Goal: Use online tool/utility: Use online tool/utility

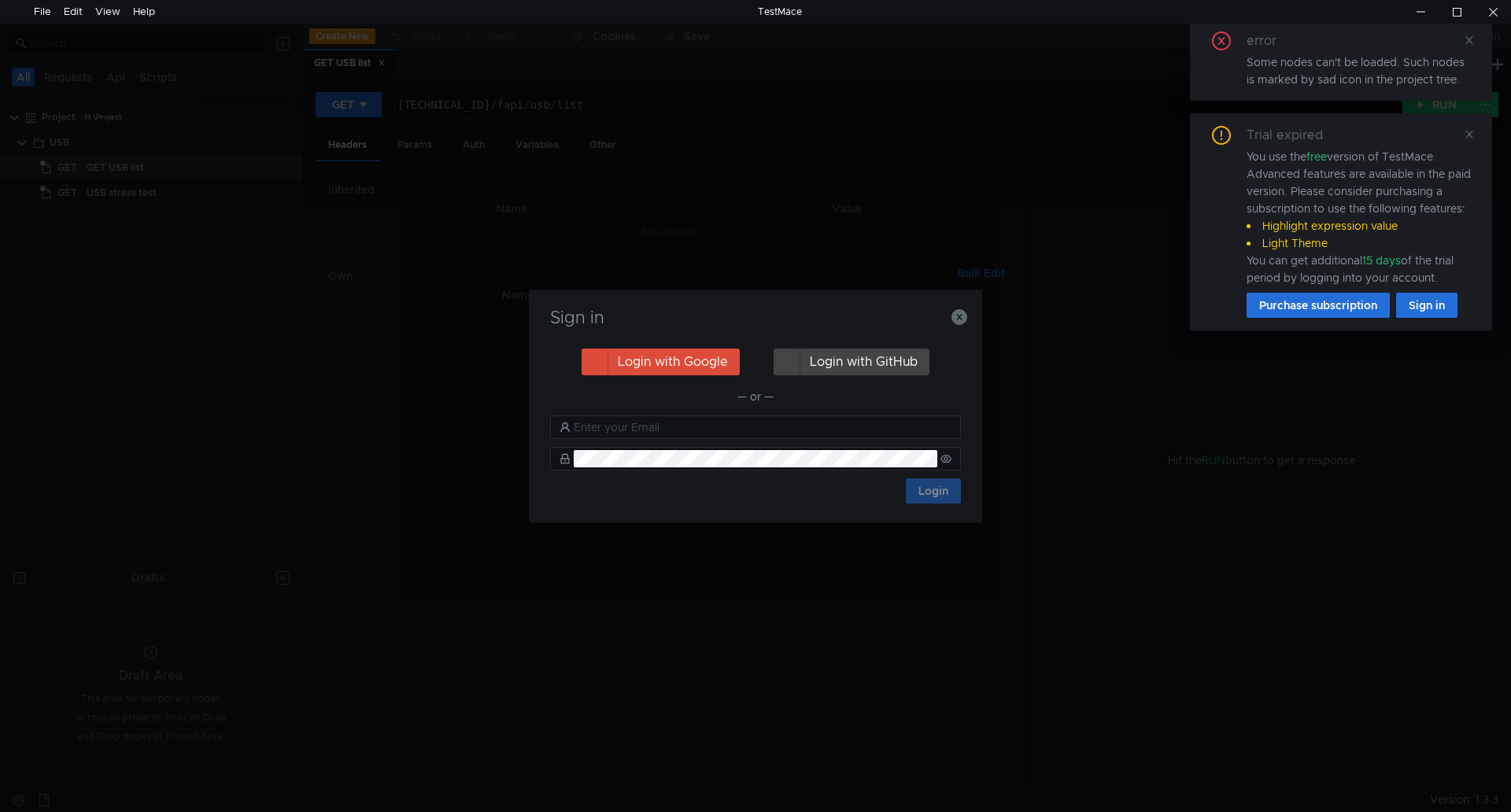
click at [950, 317] on h3 "Sign in" at bounding box center [756, 318] width 415 height 19
click at [964, 314] on icon "button" at bounding box center [960, 318] width 16 height 16
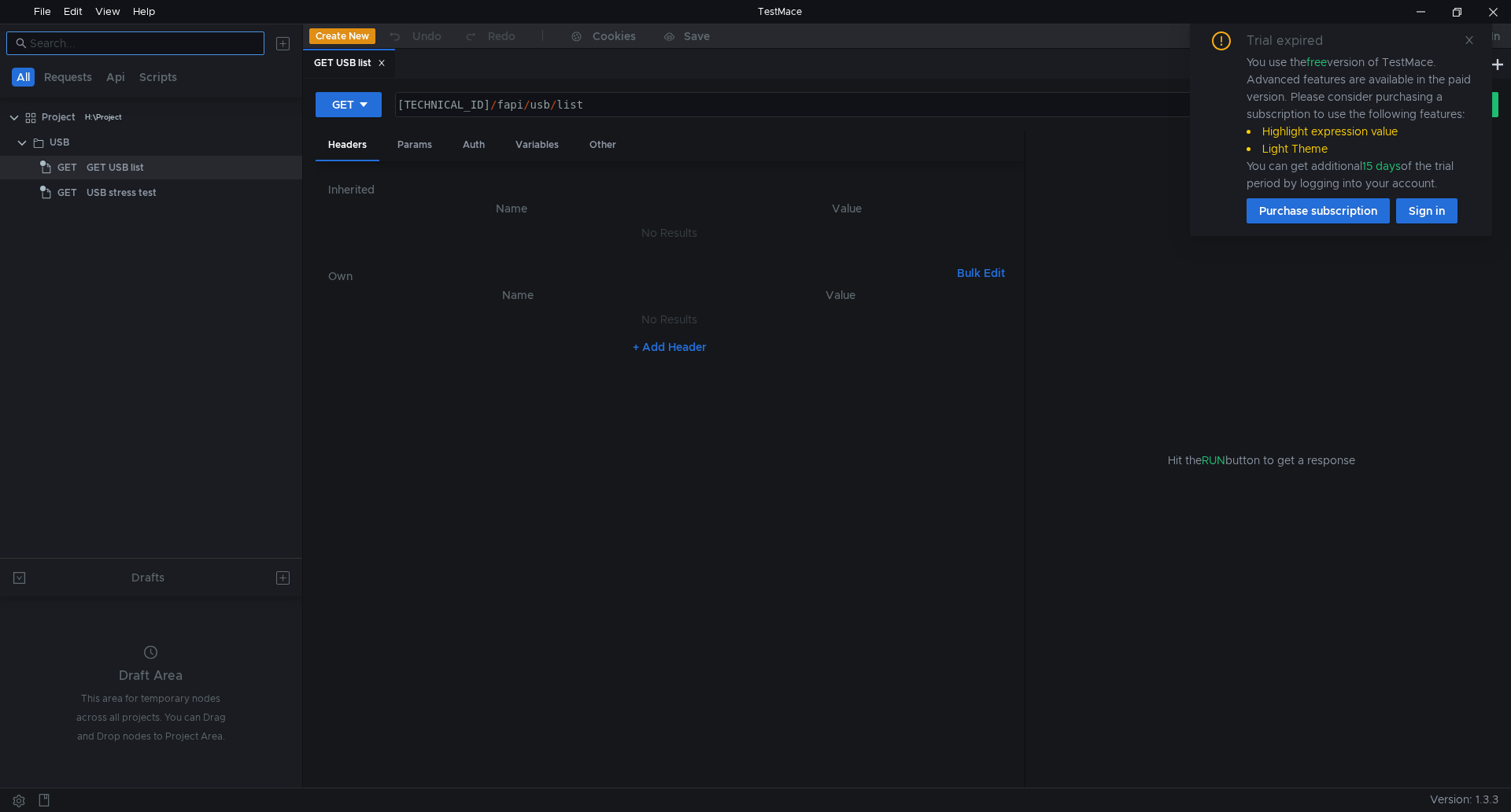
click at [229, 46] on input at bounding box center [142, 43] width 225 height 17
click at [170, 173] on div "End Enable industrialization interface for checking protection" at bounding box center [220, 167] width 283 height 24
click at [135, 53] on nz-input-group "blu" at bounding box center [135, 43] width 258 height 24
click at [137, 43] on input "blu" at bounding box center [142, 43] width 225 height 17
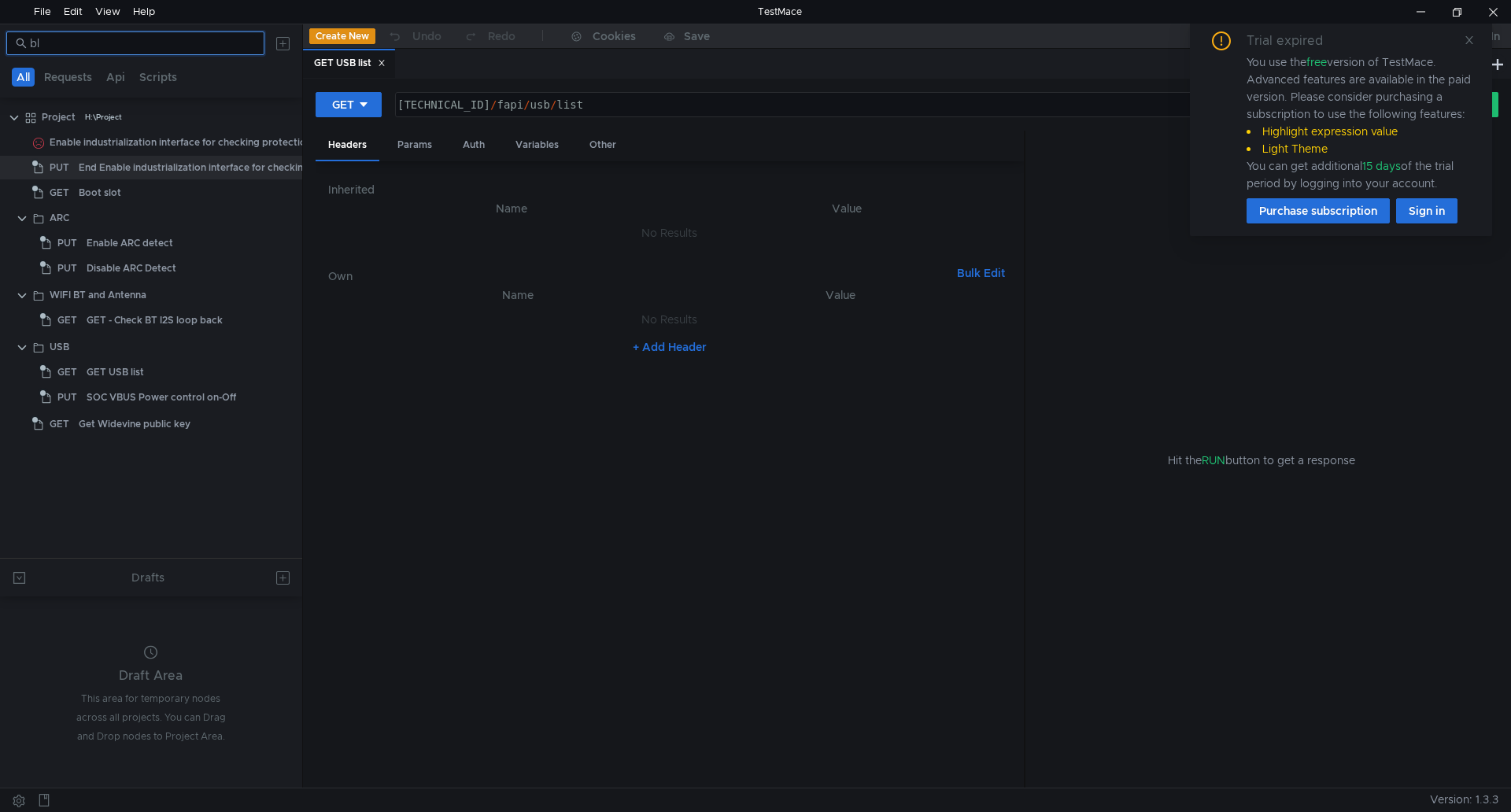
type input "b"
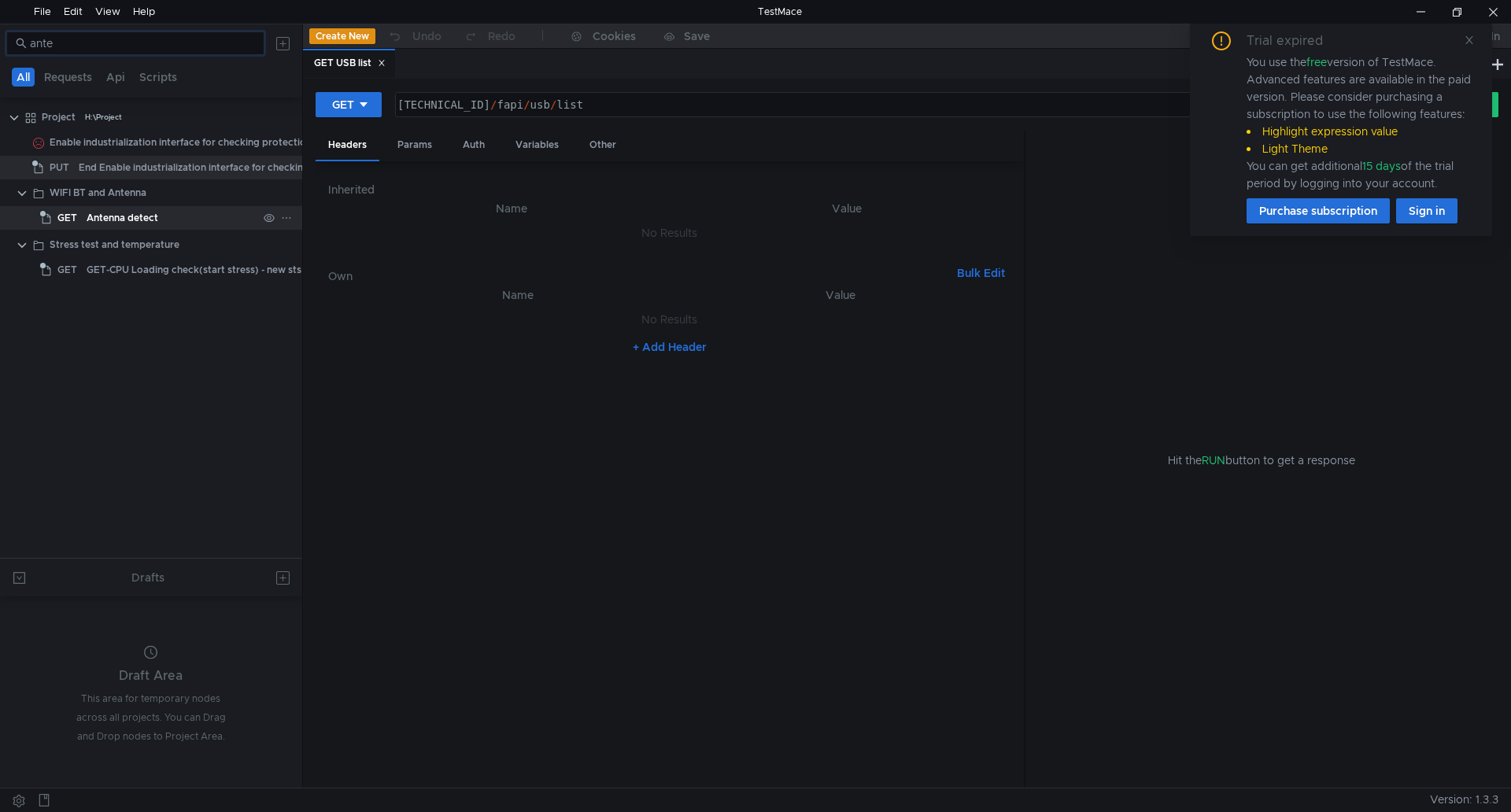
type input "ante"
click at [151, 216] on div "Antenna detect" at bounding box center [122, 218] width 72 height 24
click at [1471, 30] on div "Trial expired You use the free version of TestMace. Advanced features are avail…" at bounding box center [1341, 127] width 303 height 217
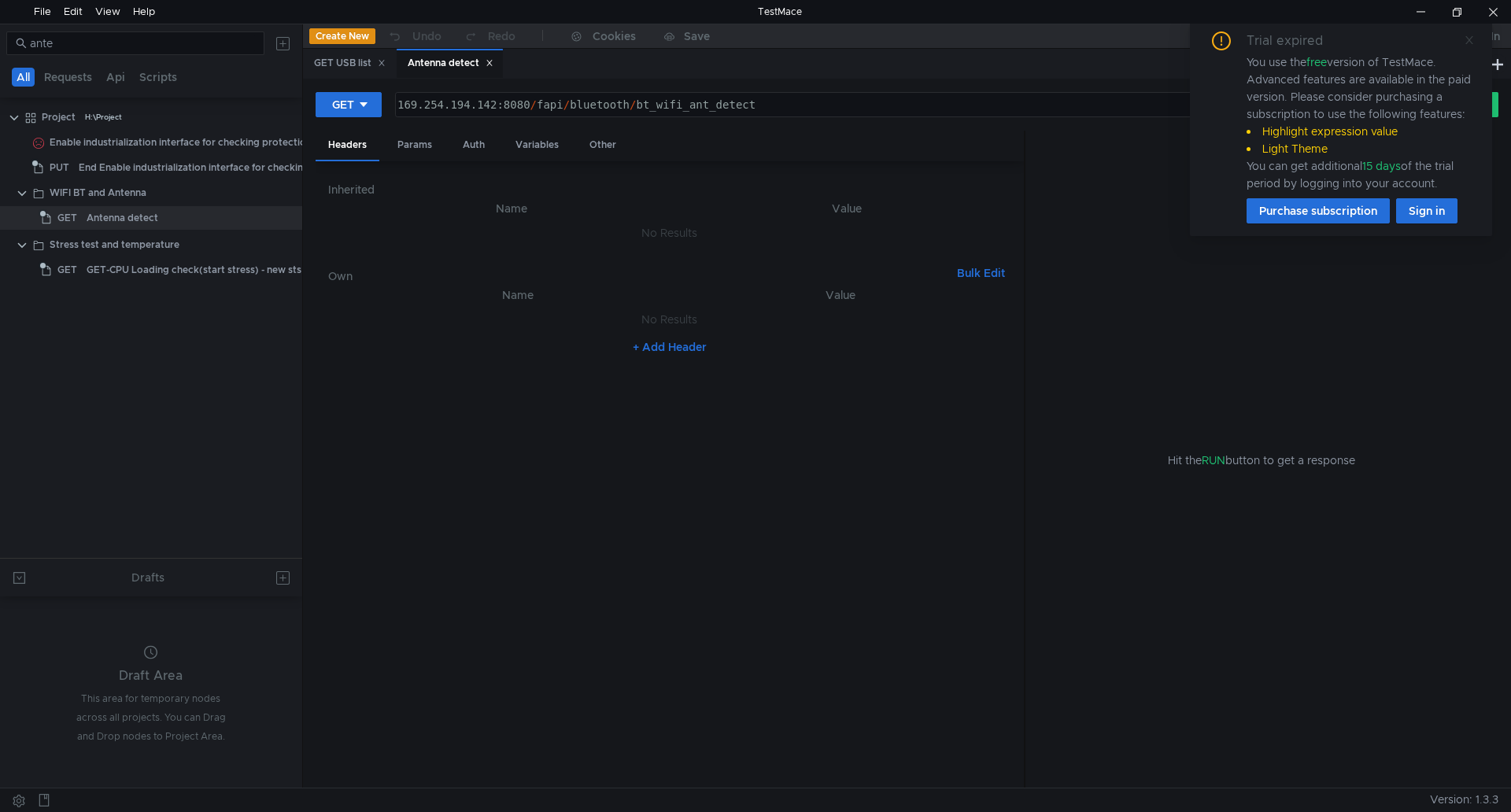
click at [1465, 33] on span at bounding box center [1469, 40] width 11 height 14
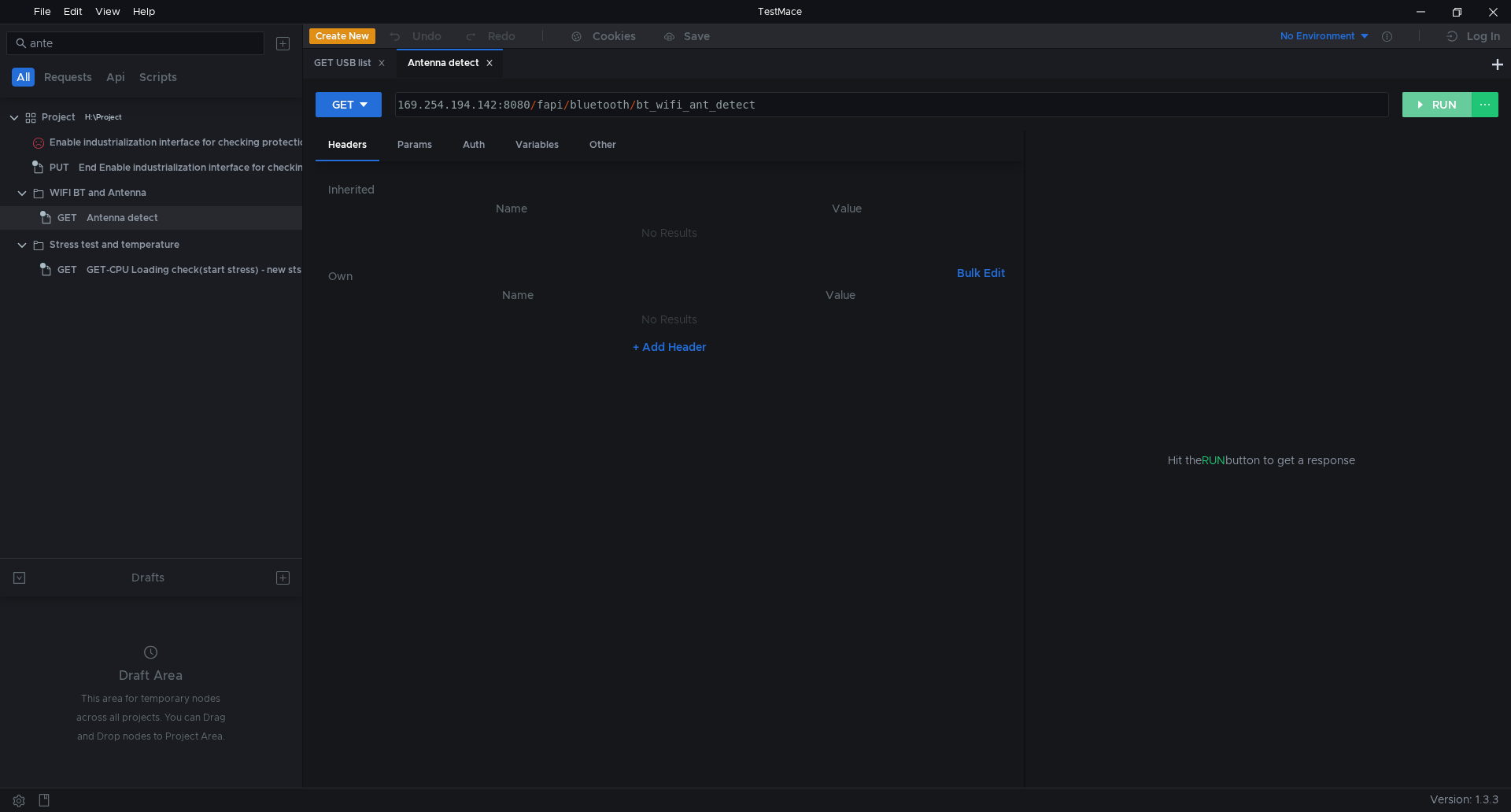
click at [1456, 103] on button "RUN" at bounding box center [1438, 105] width 70 height 25
click at [1438, 107] on button "RUN" at bounding box center [1438, 105] width 70 height 25
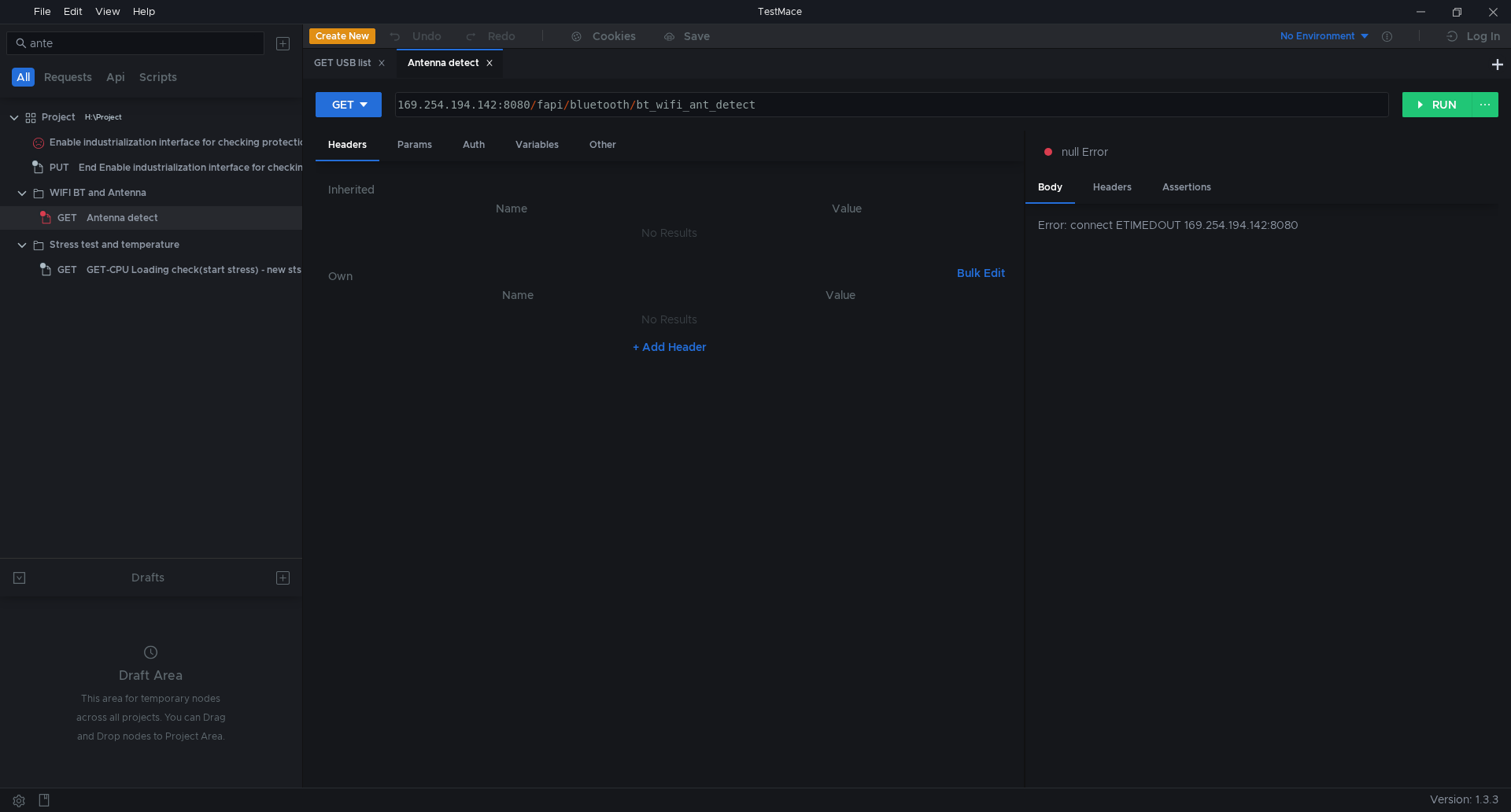
click at [513, 294] on th "Name" at bounding box center [517, 295] width 329 height 19
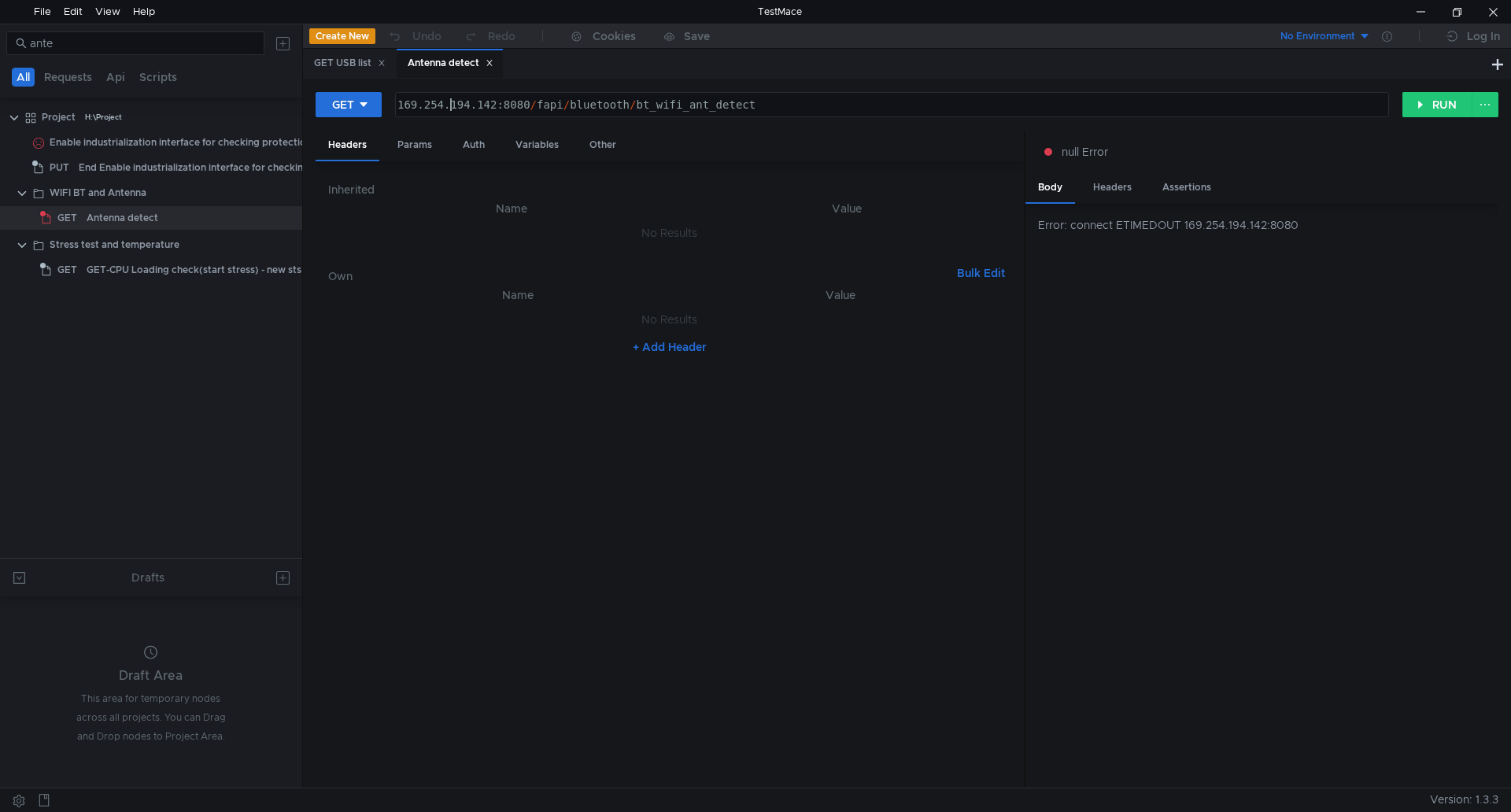
click at [450, 105] on div "169.254.194.142:8080 / fapi / bluetooth / bt_wifi_ant_detect" at bounding box center [890, 118] width 993 height 38
click at [528, 100] on div "169.254.194.142:8080 / fapi / bluetooth / bt_wifi_ant_detect" at bounding box center [892, 105] width 993 height 24
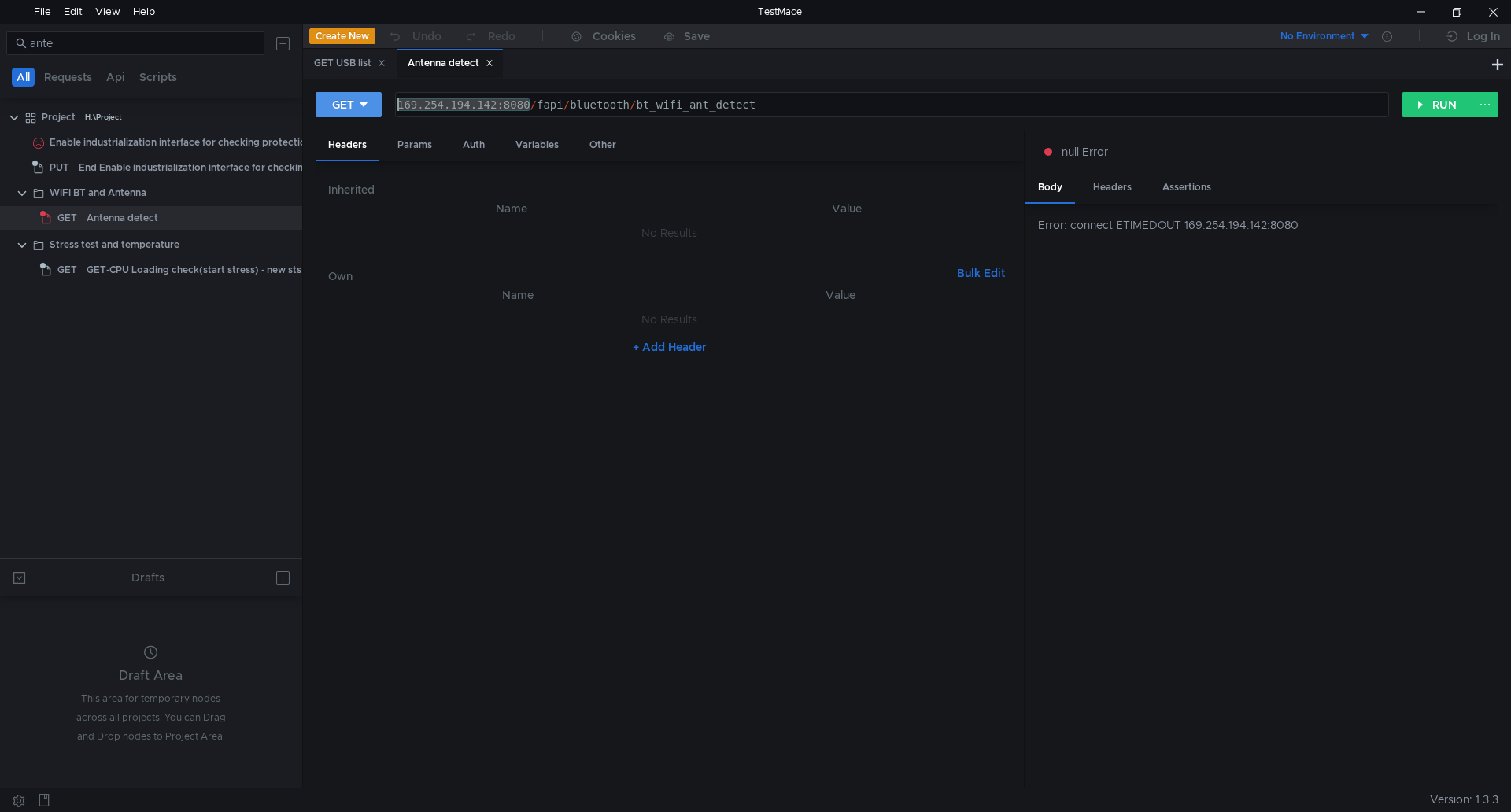
drag, startPoint x: 534, startPoint y: 103, endPoint x: 382, endPoint y: 102, distance: 152.0
click at [382, 102] on div "GET 169.254.194.142:8080/fapi/bluetooth/bt_wifi_ant_detect 169.254.194.142:8080…" at bounding box center [859, 105] width 1087 height 27
type textarea "$host/fapi/bluetooth/bt_wifi_ant_detect"
click at [513, 271] on h6 "Own" at bounding box center [640, 276] width 622 height 19
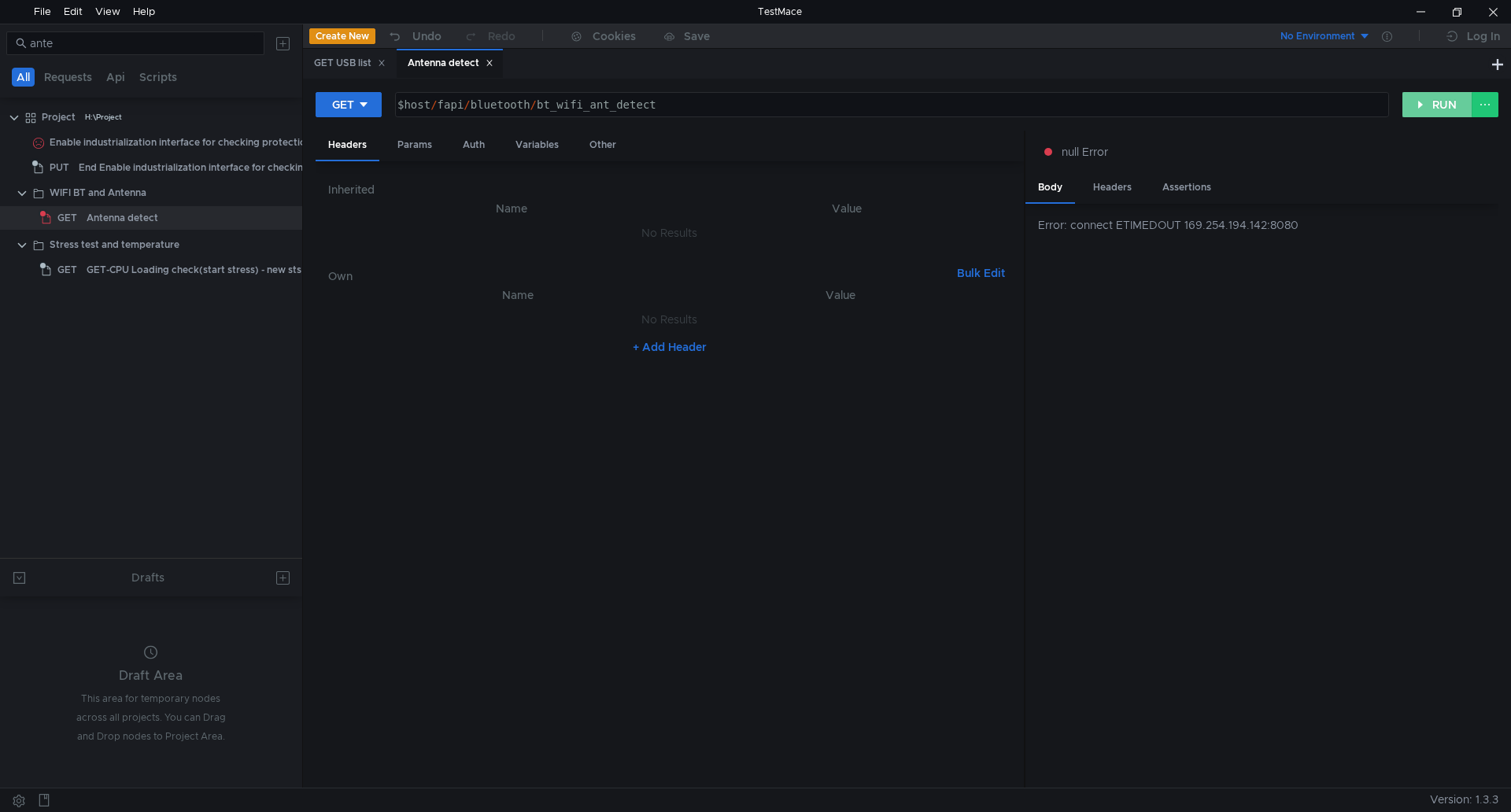
click at [1424, 106] on button "RUN" at bounding box center [1438, 105] width 70 height 25
click at [402, 34] on icon "button" at bounding box center [394, 36] width 17 height 17
click at [1419, 100] on button "RUN" at bounding box center [1438, 105] width 70 height 25
click at [437, 32] on div "Undo" at bounding box center [427, 36] width 29 height 19
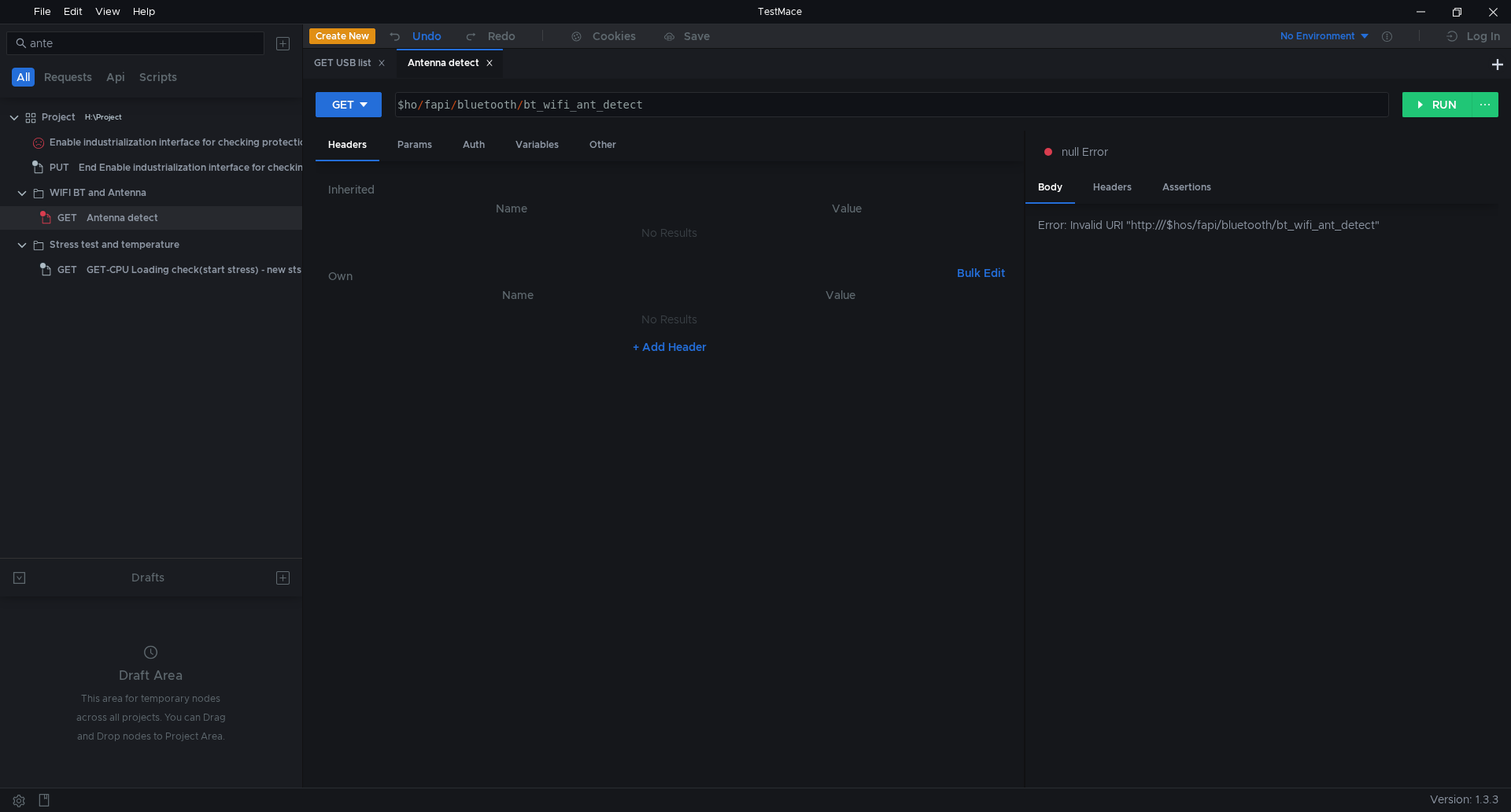
click at [437, 32] on div "Undo" at bounding box center [427, 36] width 29 height 19
click at [1411, 113] on button "RUN" at bounding box center [1438, 105] width 70 height 25
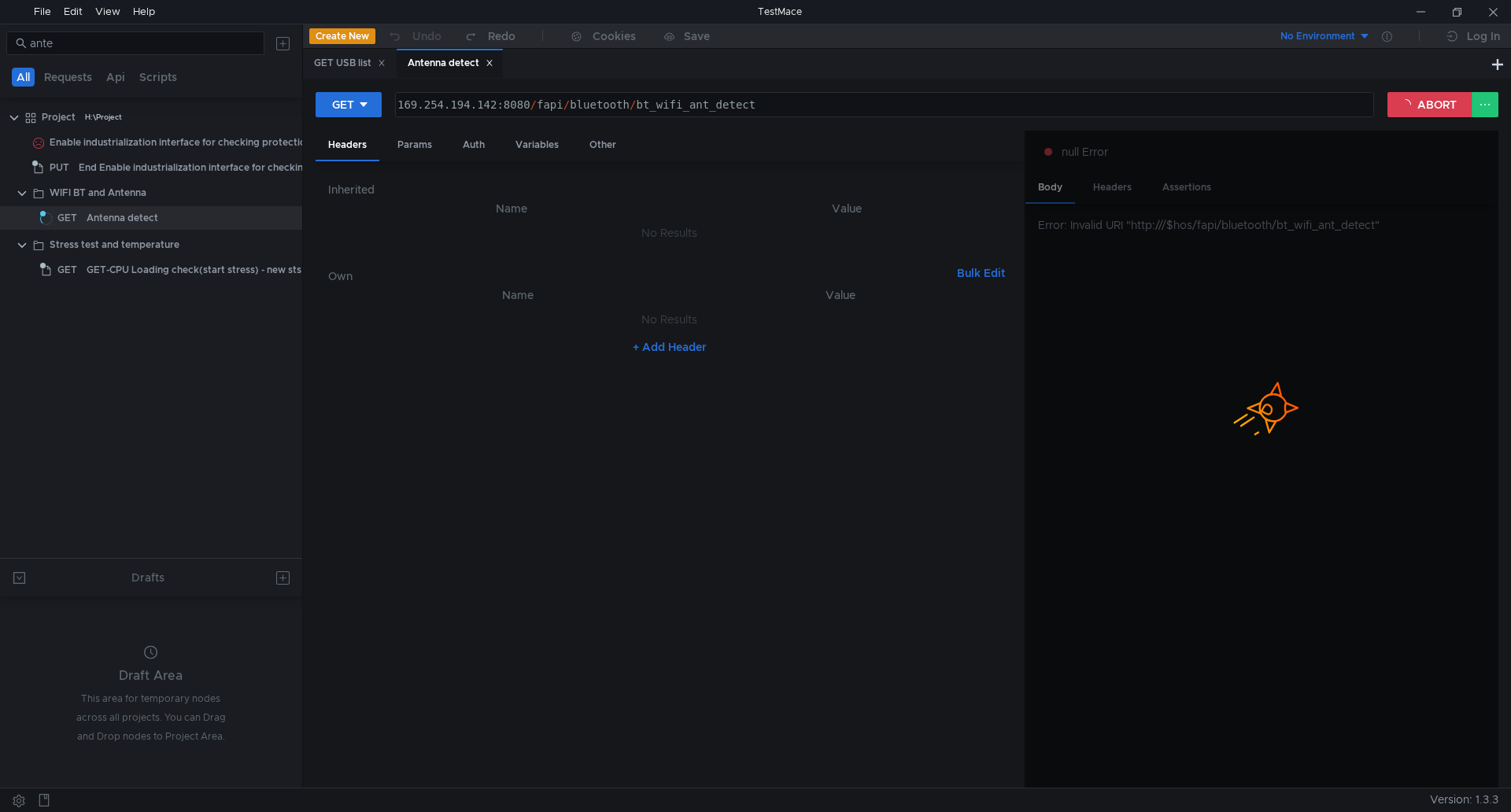
click at [1060, 395] on div at bounding box center [1261, 394] width 473 height 47
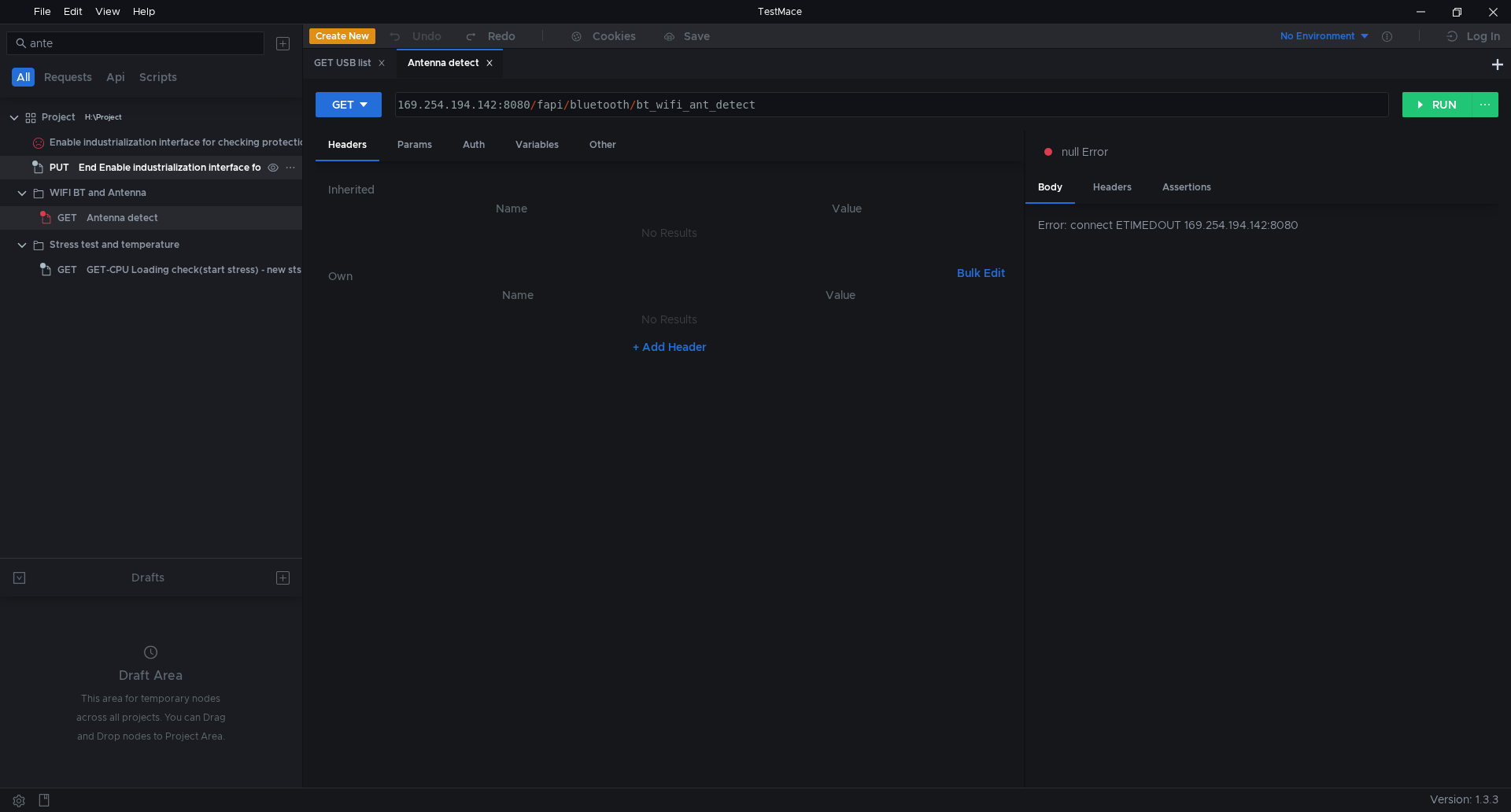
click at [201, 169] on div "End Enable industrialization interface for checking protection" at bounding box center [220, 167] width 283 height 24
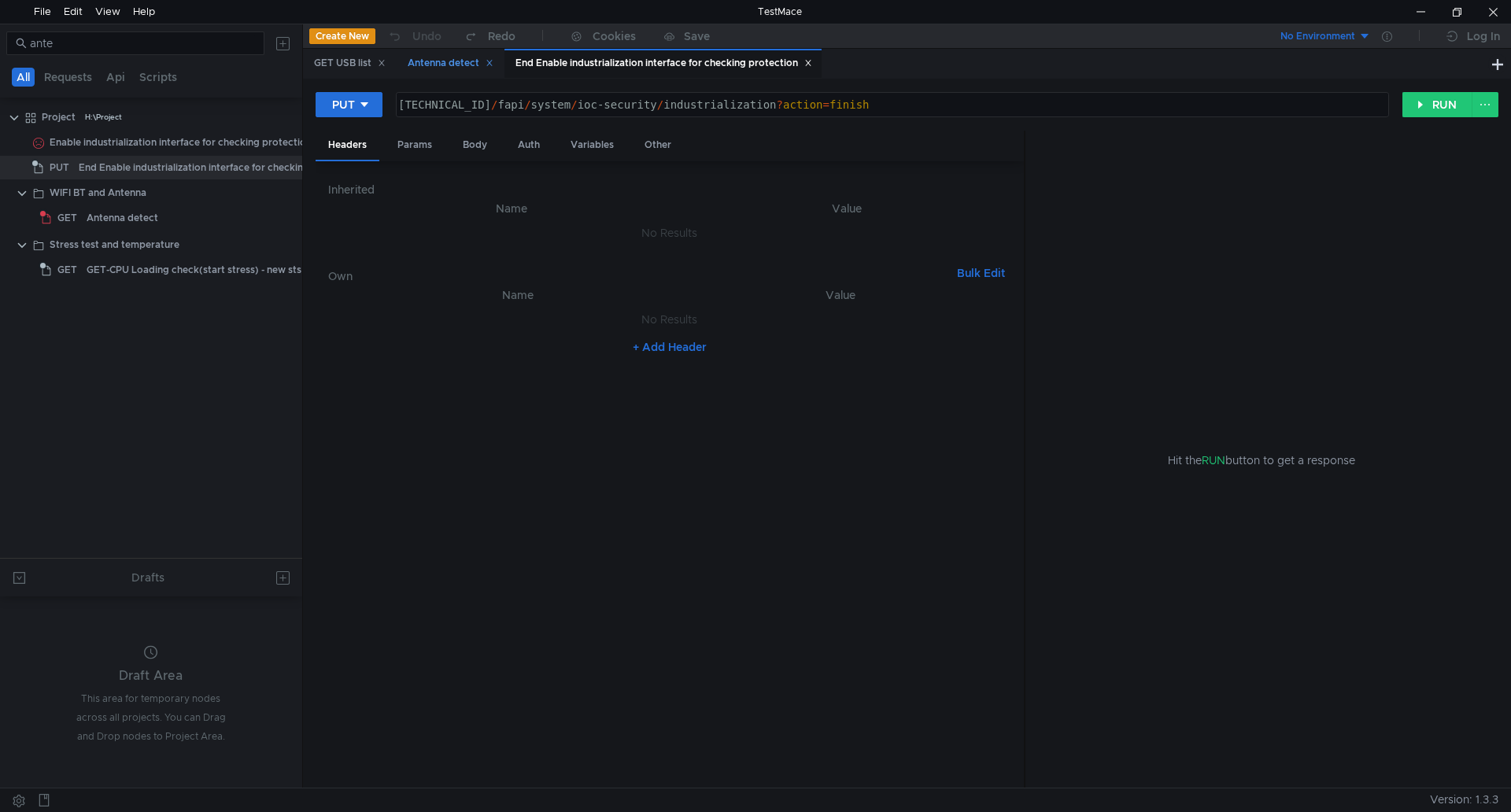
click at [415, 55] on div "Antenna detect" at bounding box center [449, 63] width 107 height 29
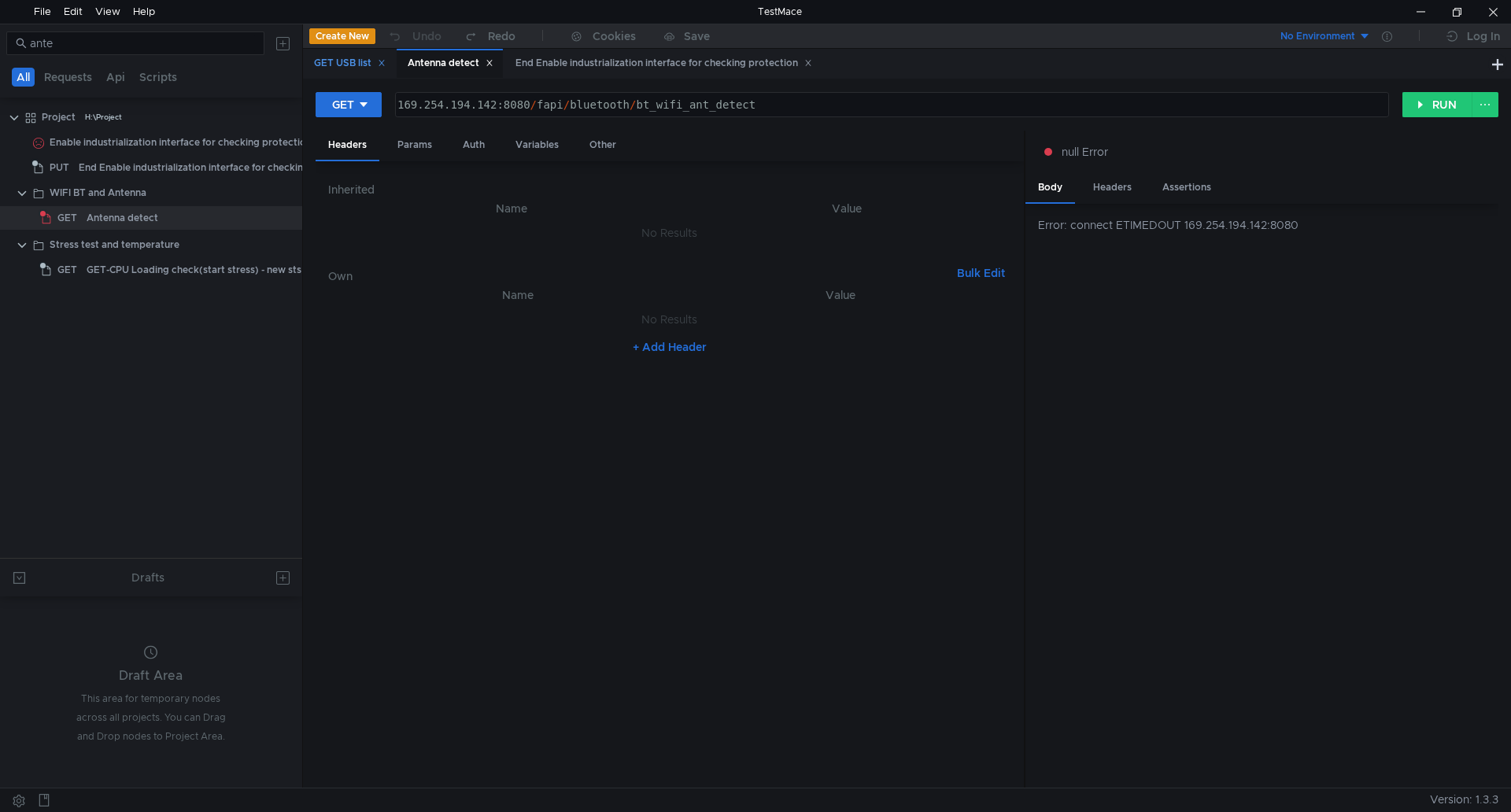
click at [334, 57] on div "GET USB list" at bounding box center [350, 63] width 72 height 17
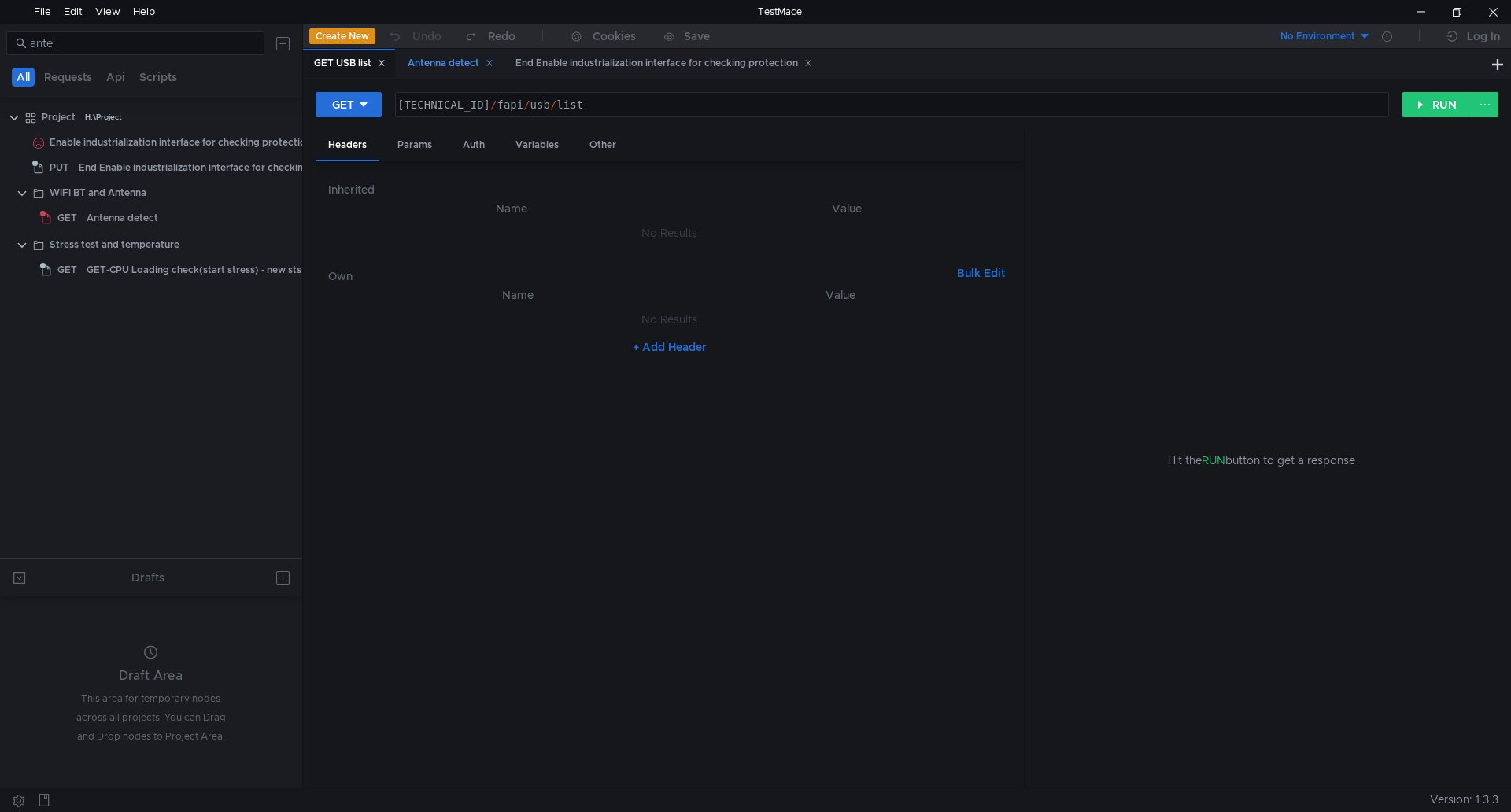
click at [459, 61] on div "Antenna detect" at bounding box center [450, 63] width 86 height 17
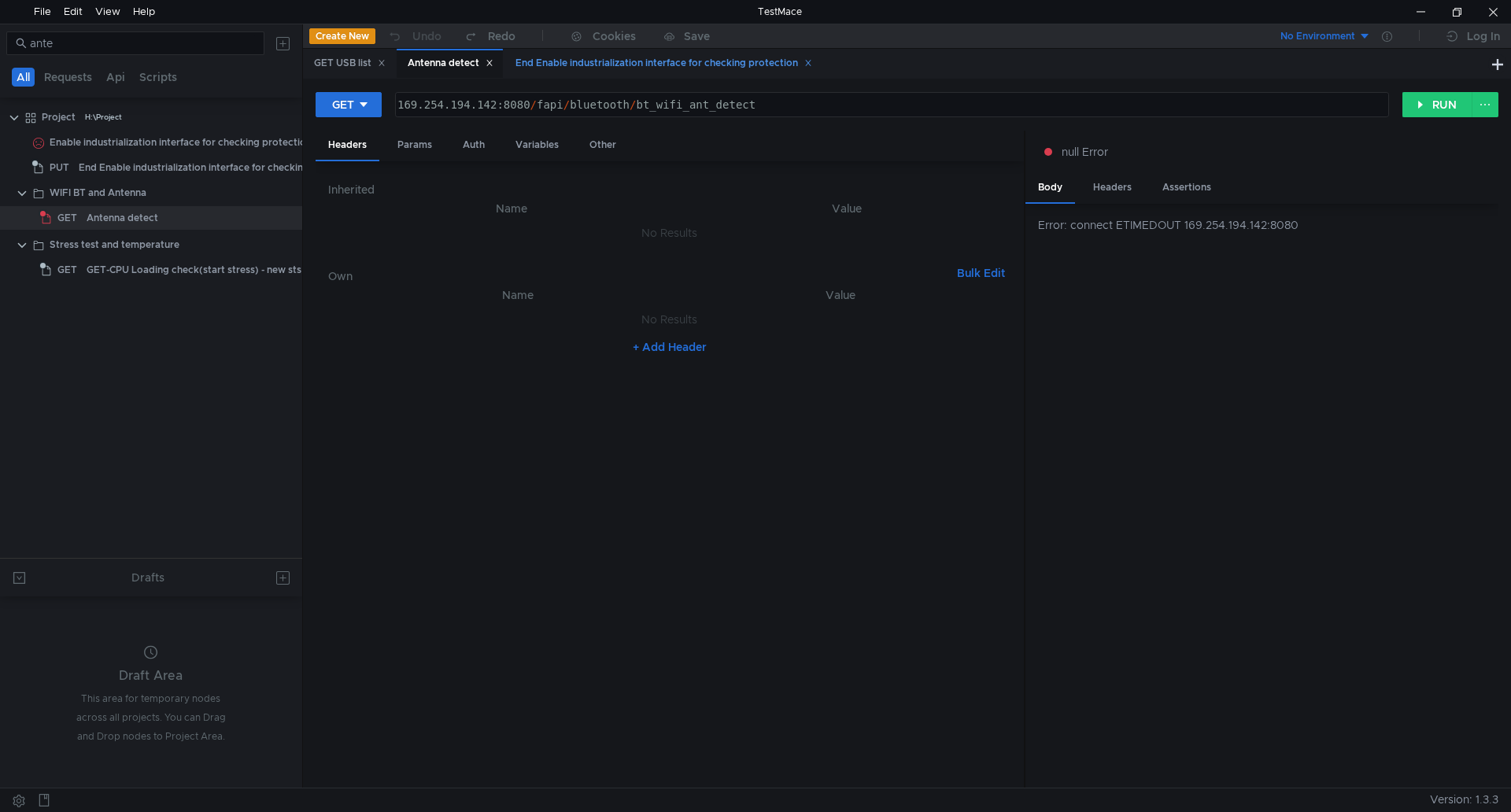
click at [587, 58] on div "End Enable industrialization interface for checking protection" at bounding box center [664, 63] width 297 height 17
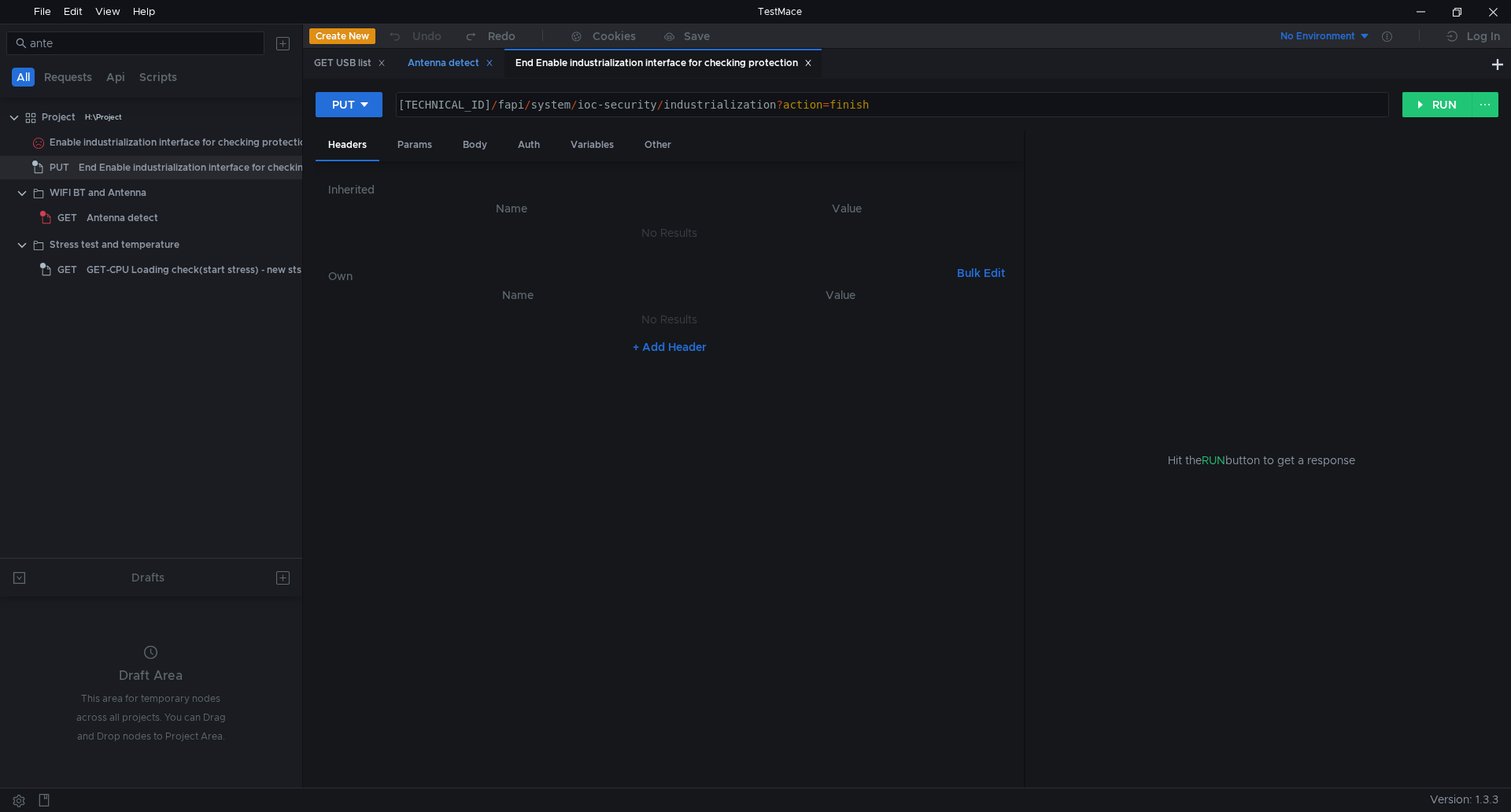
click at [468, 62] on div "Antenna detect" at bounding box center [450, 63] width 86 height 17
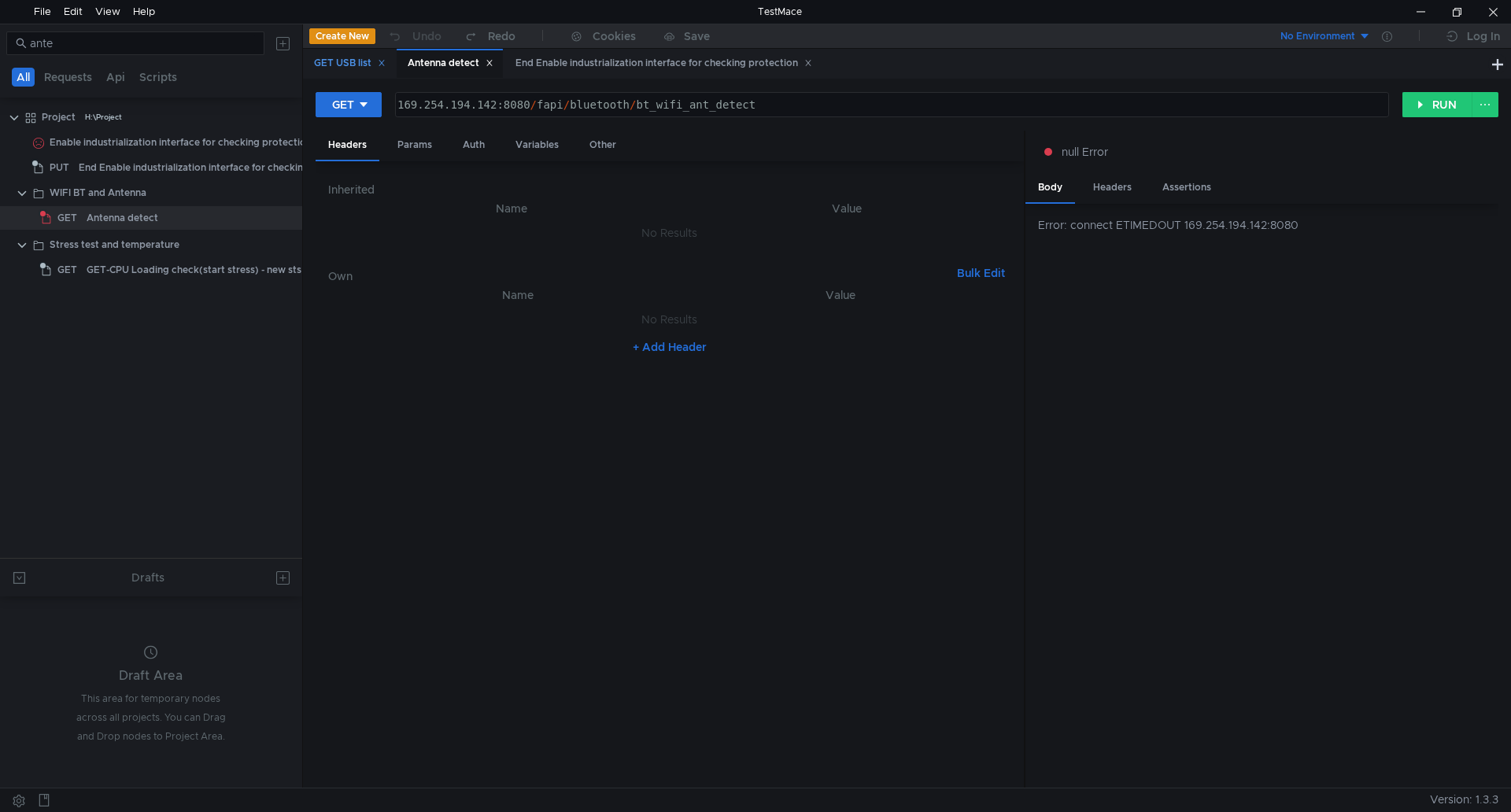
click at [353, 56] on div "GET USB list" at bounding box center [350, 63] width 72 height 17
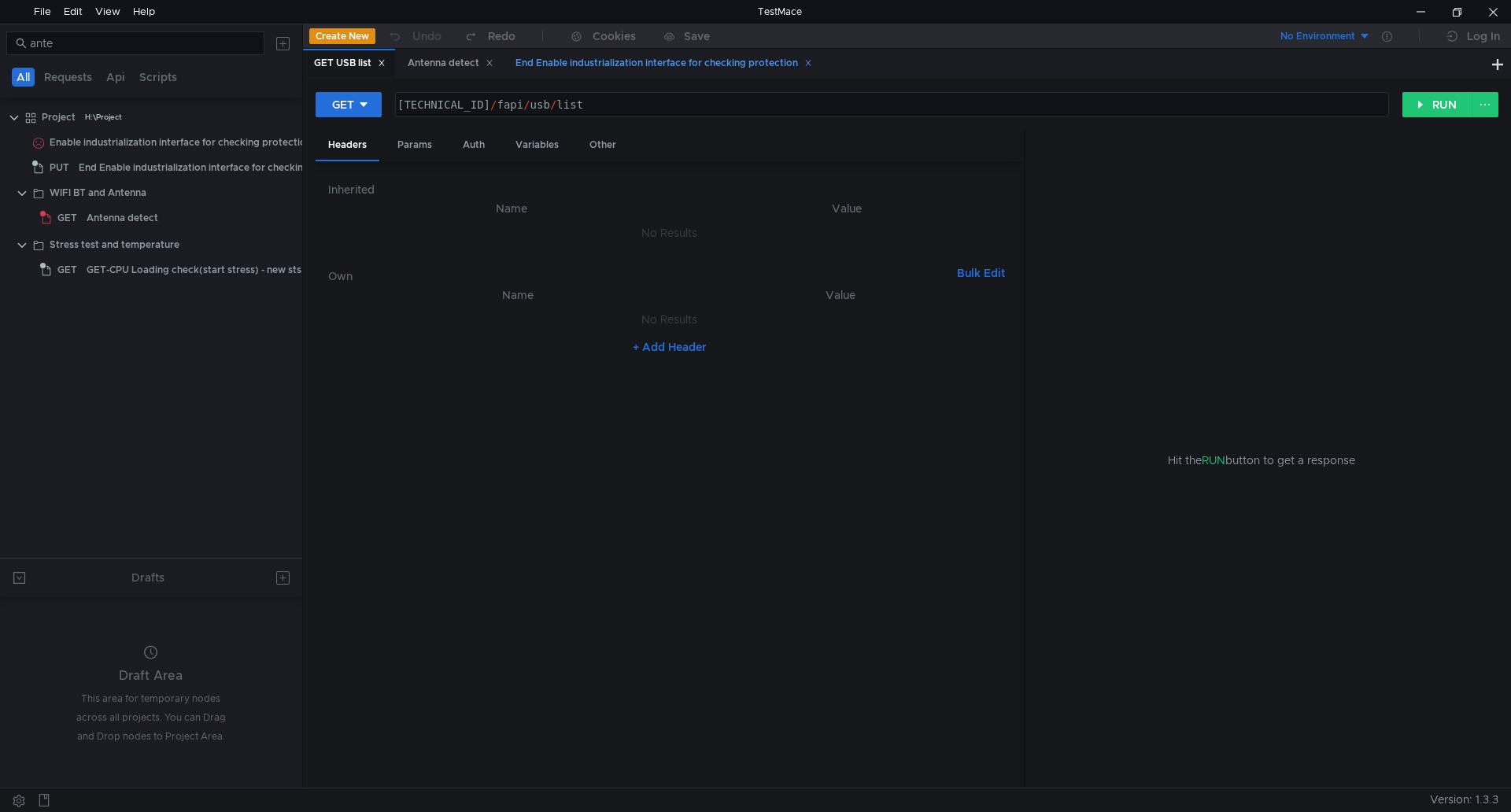
click at [593, 51] on div "End Enable industrialization interface for checking protection" at bounding box center [663, 63] width 318 height 29
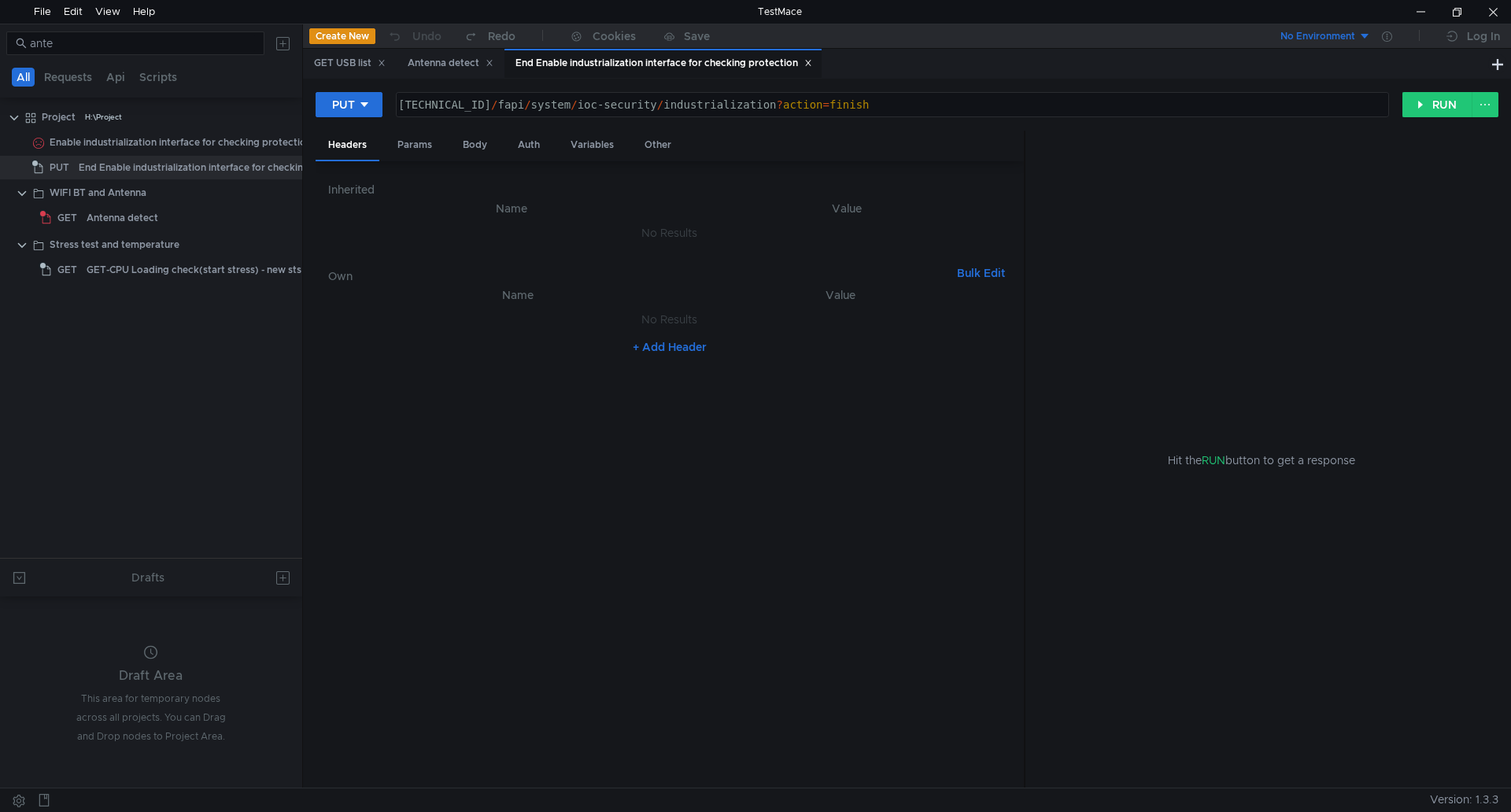
type textarea "160.48.199.99:8080/fapi/system/ioc-security/industrialization?action=finish"
click at [495, 107] on div "160.48.199.99:8080 / fapi / system / ioc-security / industrialization ? action …" at bounding box center [891, 118] width 993 height 38
click at [494, 107] on div "160.48.199.99:8080 / fapi / system / ioc-security / industrialization ? action …" at bounding box center [893, 105] width 992 height 24
click at [494, 107] on div "160.48.199.99:8080 / fapi / system / ioc-security / industrialization ? action …" at bounding box center [891, 118] width 993 height 38
click at [515, 98] on div "160.48.199.99:8080 / fapi / system / ioc-security / industrialization ? action …" at bounding box center [893, 105] width 992 height 24
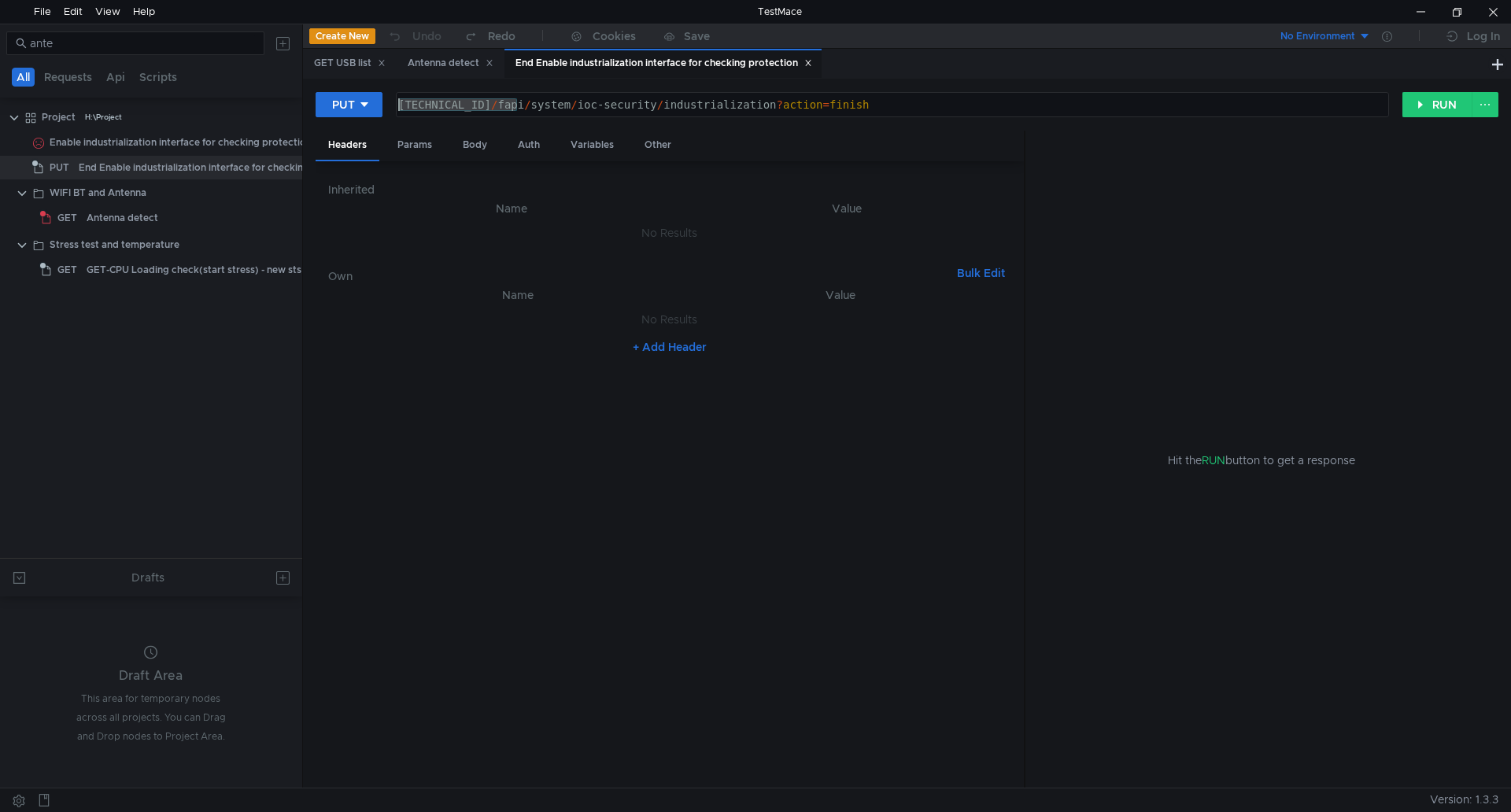
drag, startPoint x: 517, startPoint y: 100, endPoint x: 399, endPoint y: 103, distance: 118.0
click at [399, 103] on div "160.48.199.99:8080 / fapi / system / ioc-security / industrialization ? action …" at bounding box center [891, 118] width 993 height 38
click at [458, 45] on button "Redo" at bounding box center [490, 36] width 74 height 24
click at [447, 58] on div "Antenna detect" at bounding box center [450, 63] width 86 height 17
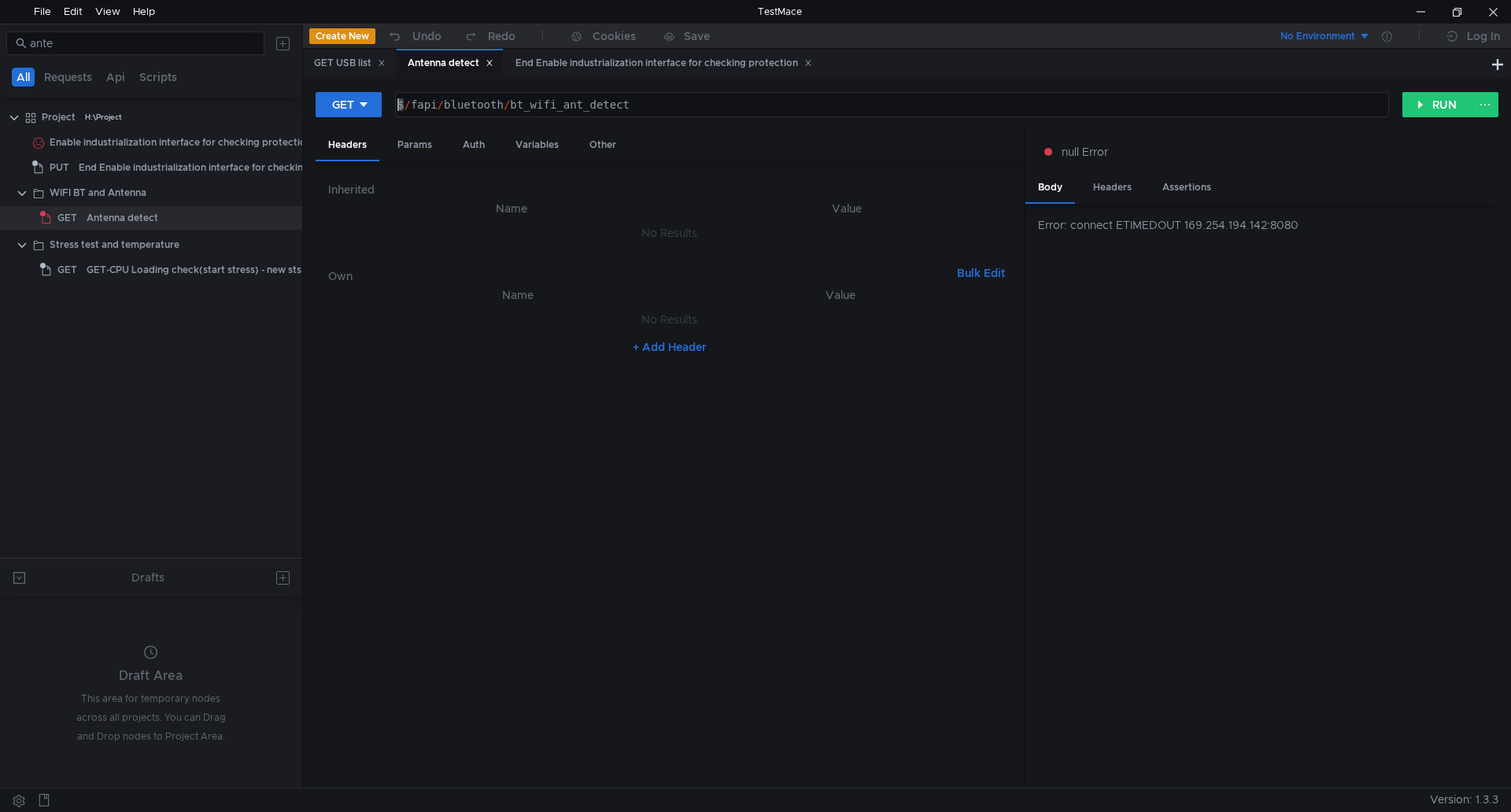
drag, startPoint x: 404, startPoint y: 105, endPoint x: 386, endPoint y: 107, distance: 18.1
click at [386, 107] on div "GET $/fapi/bluetooth/bt_wifi_ant_detect $ / fapi / bluetooth / bt_wifi_ant_dete…" at bounding box center [859, 105] width 1087 height 27
paste textarea "160.48.199.99:8080"
type textarea "[TECHNICAL_ID]/fapi/bluetooth/bt_wifi_ant_detect"
click at [1453, 99] on button "RUN" at bounding box center [1438, 105] width 70 height 25
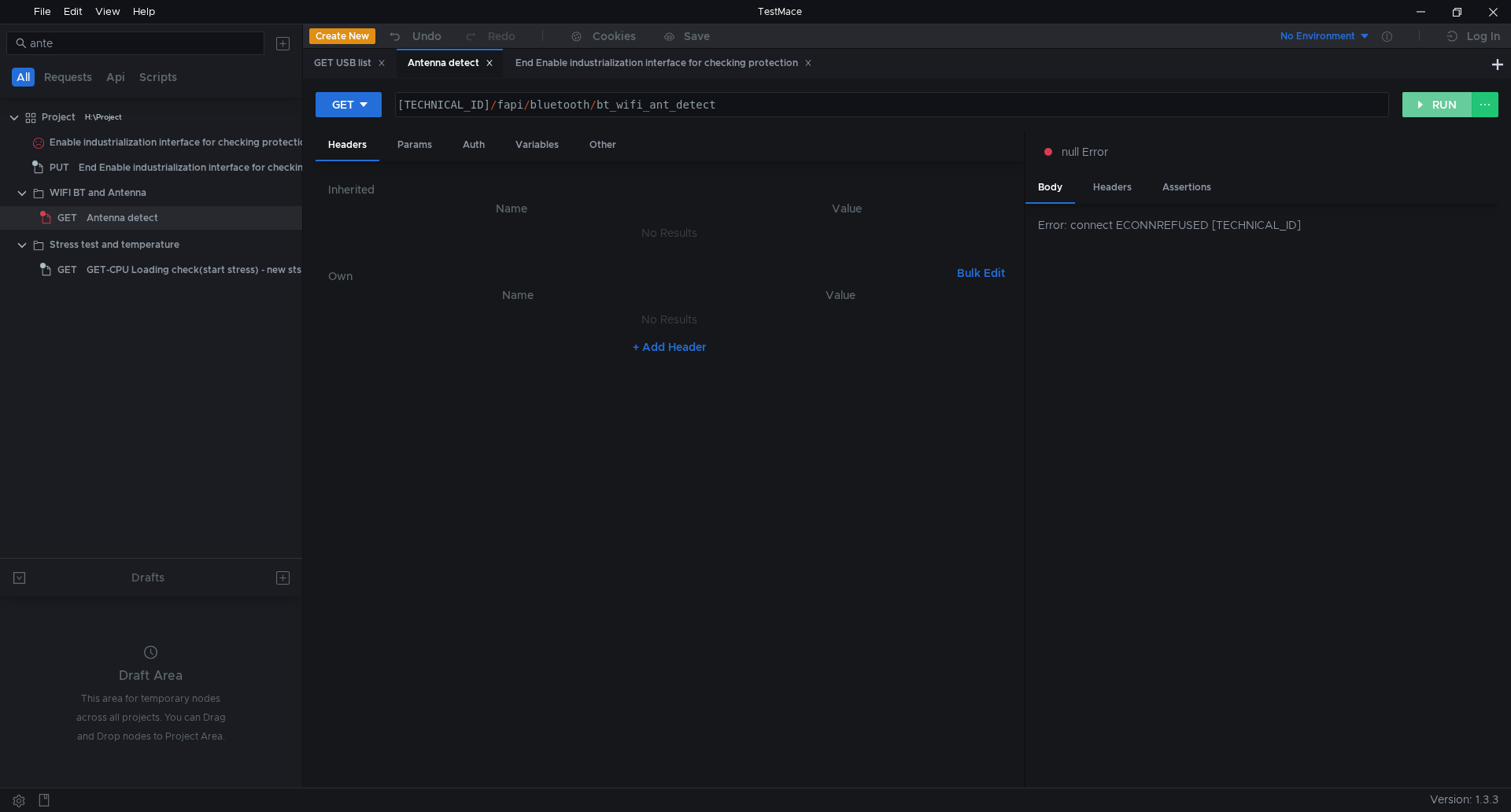
click at [1430, 110] on button "RUN" at bounding box center [1438, 105] width 70 height 25
click at [391, 36] on icon "button" at bounding box center [394, 36] width 17 height 17
click at [1422, 106] on button "RUN" at bounding box center [1438, 105] width 70 height 25
